Goal: Complete application form

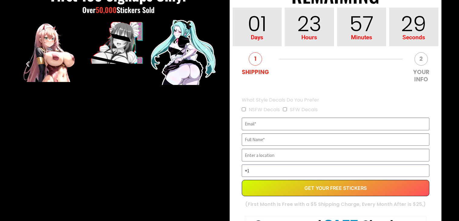
scroll to position [136, 0]
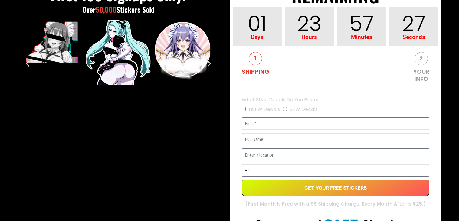
click at [254, 122] on input "EVERGREEN" at bounding box center [335, 123] width 187 height 13
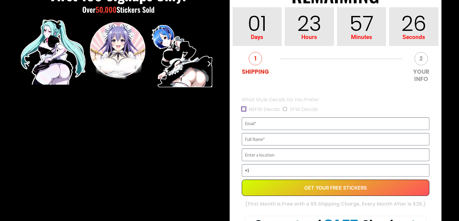
click at [244, 110] on input "NSFW Decals" at bounding box center [244, 109] width 4 height 4
checkbox input "true"
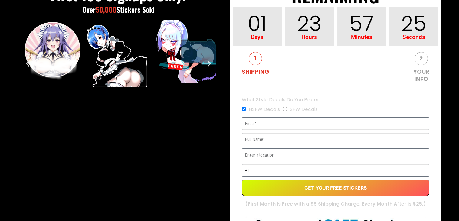
click at [259, 125] on input "EVERGREEN" at bounding box center [335, 123] width 187 height 13
type input "[EMAIL_ADDRESS][DOMAIN_NAME]"
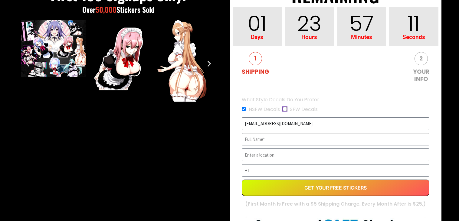
click at [285, 109] on input "SFW Decals" at bounding box center [285, 109] width 4 height 4
checkbox input "true"
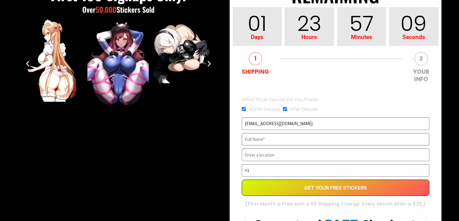
click at [257, 142] on input "EVERGREEN" at bounding box center [335, 139] width 187 height 13
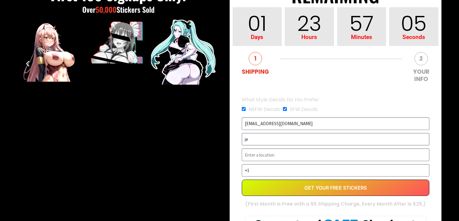
type input "j"
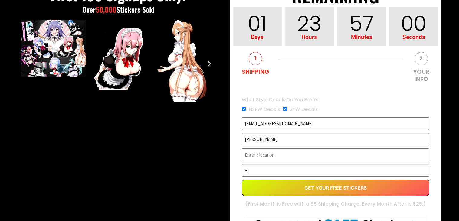
type input "[PERSON_NAME]"
click at [260, 156] on input "EVERGREEN" at bounding box center [335, 154] width 187 height 13
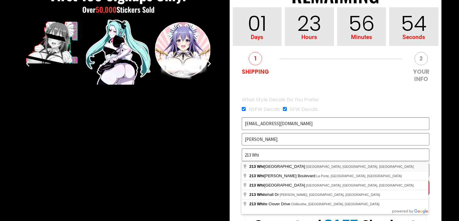
type input "[STREET_ADDRESS][PERSON_NAME]"
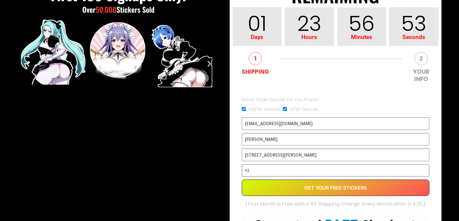
click at [268, 168] on input "+1" at bounding box center [335, 170] width 187 height 13
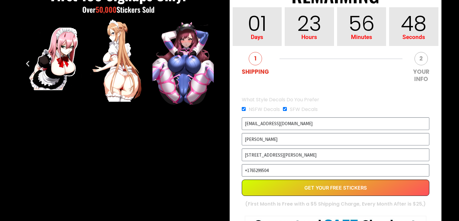
type input "[PHONE_NUMBER]"
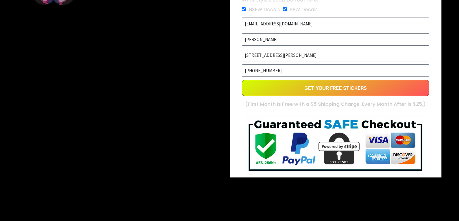
scroll to position [237, 0]
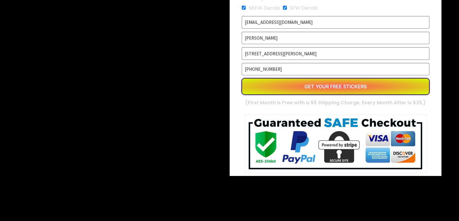
click at [305, 86] on button "Get Your Free Stickers" at bounding box center [335, 86] width 187 height 16
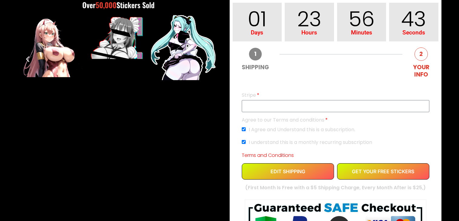
scroll to position [141, 0]
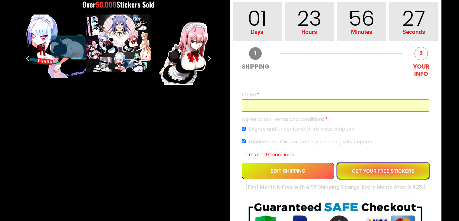
click at [379, 164] on button "GET YOUR FREE STICKERS" at bounding box center [383, 171] width 92 height 16
